Goal: Task Accomplishment & Management: Complete application form

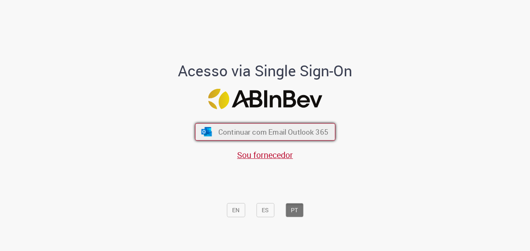
click at [313, 134] on span "Continuar com Email Outlook 365" at bounding box center [273, 132] width 110 height 10
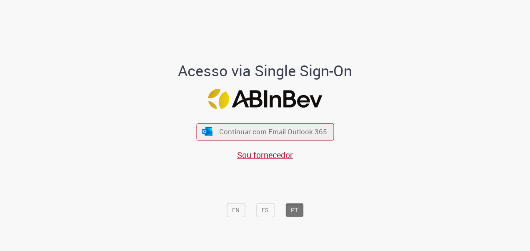
click at [238, 143] on div "Continuar com Email Outlook 365 Sou fornecedor" at bounding box center [265, 137] width 138 height 46
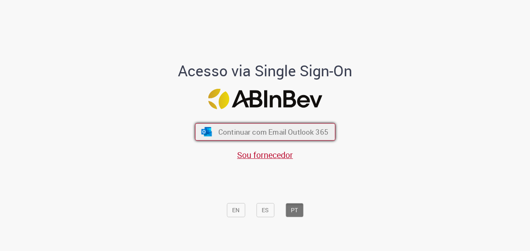
click at [242, 128] on span "Continuar com Email Outlook 365" at bounding box center [273, 132] width 110 height 10
